Goal: Navigation & Orientation: Find specific page/section

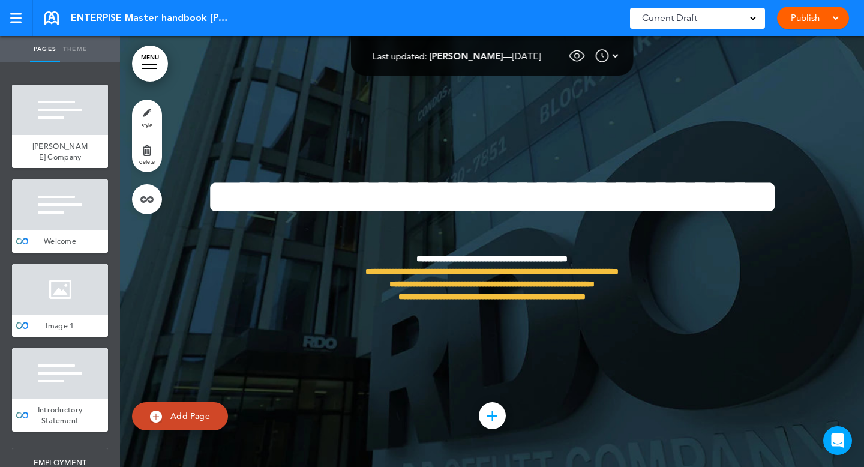
scroll to position [89444, 0]
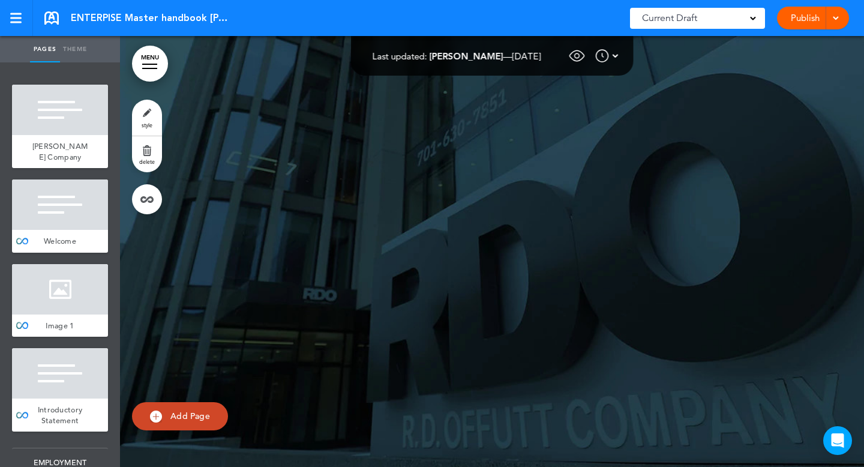
click at [40, 104] on div at bounding box center [60, 110] width 96 height 50
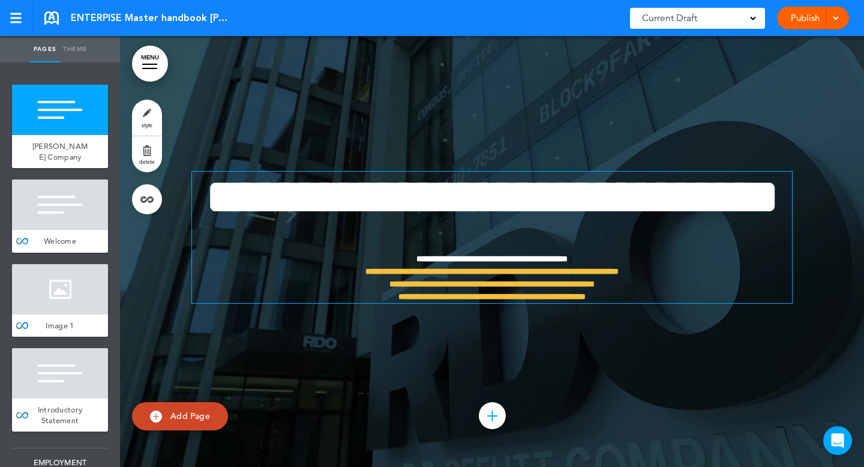
click at [333, 172] on span "**********" at bounding box center [492, 197] width 574 height 50
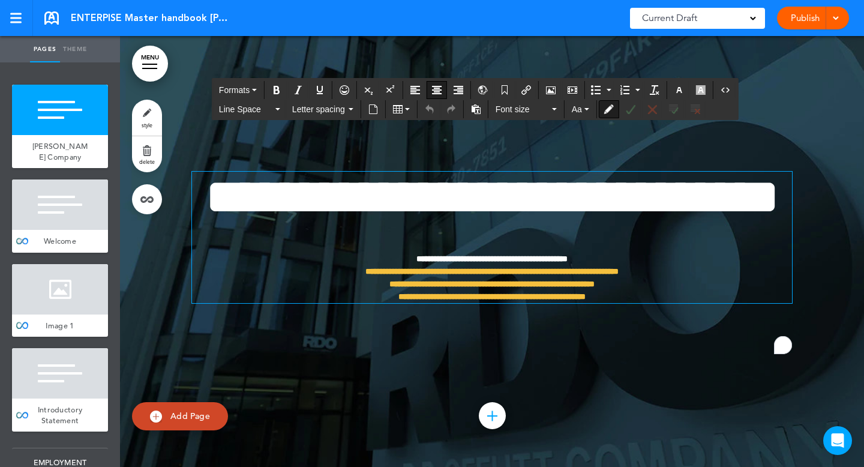
click at [75, 202] on div at bounding box center [60, 204] width 96 height 50
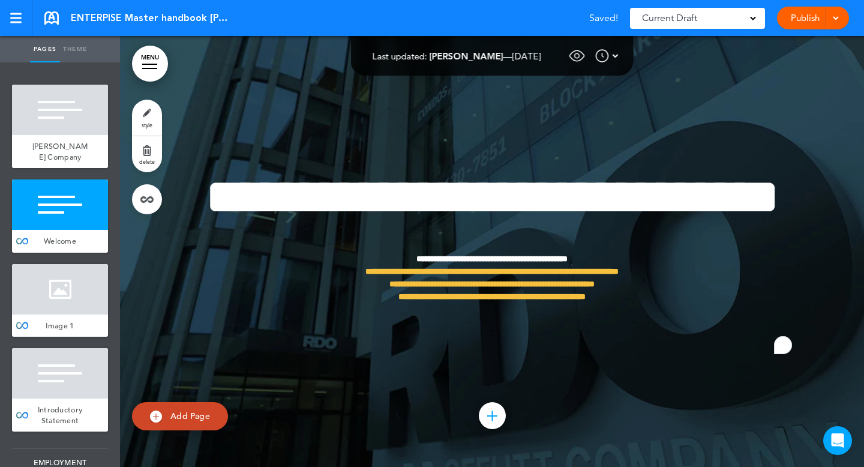
scroll to position [432, 0]
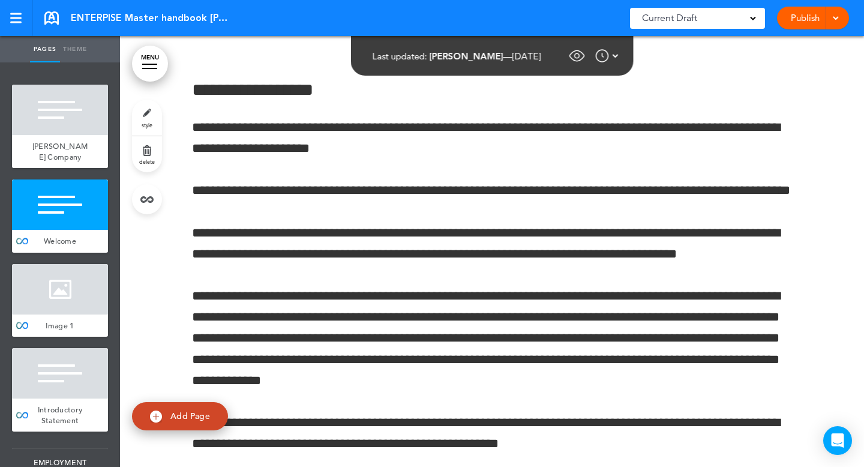
click at [167, 17] on span "ENTERPISE Master handbook R. D. [PERSON_NAME] Company Enterprise Employee Handb…" at bounding box center [152, 17] width 162 height 13
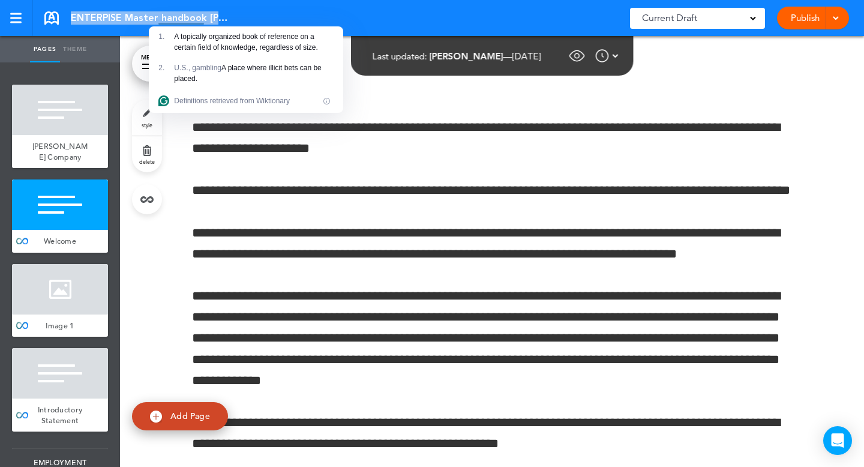
copy div "ENTERPISE Master handbook R. D. Offutt Company Enterprise Employee Handbook Sav…"
click at [74, 151] on div "R.D. [PERSON_NAME] Company" at bounding box center [60, 151] width 96 height 33
